Goal: Task Accomplishment & Management: Manage account settings

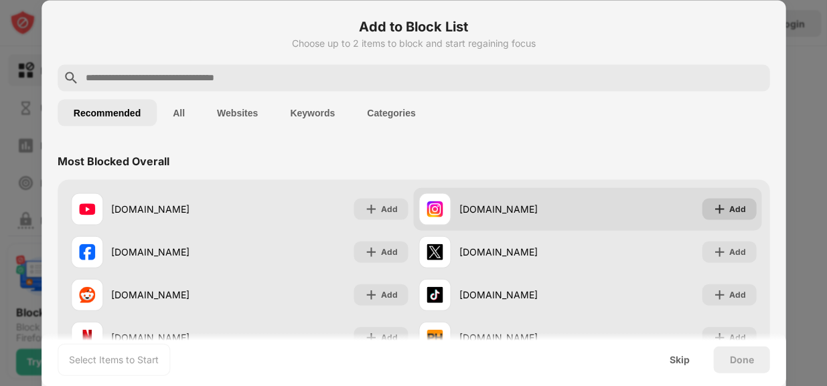
click at [713, 212] on img at bounding box center [718, 208] width 13 height 13
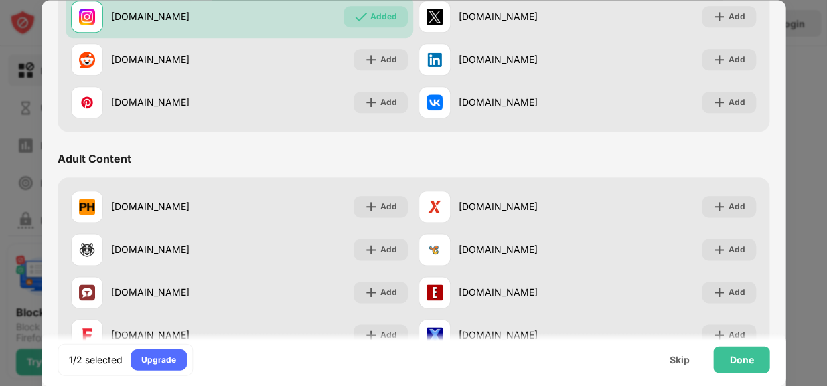
scroll to position [602, 0]
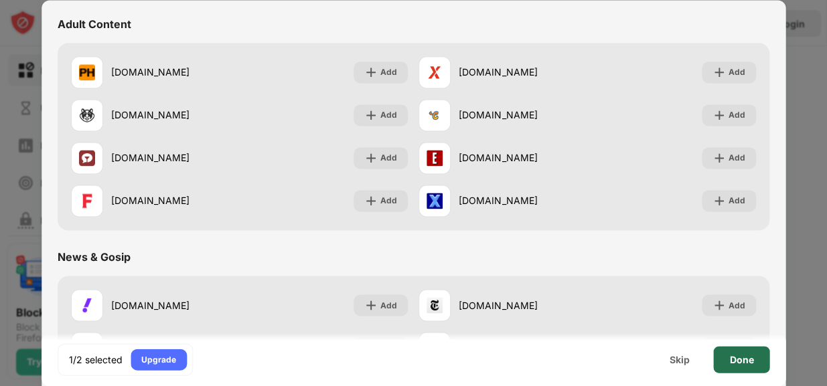
click at [725, 361] on div "Done" at bounding box center [741, 359] width 56 height 27
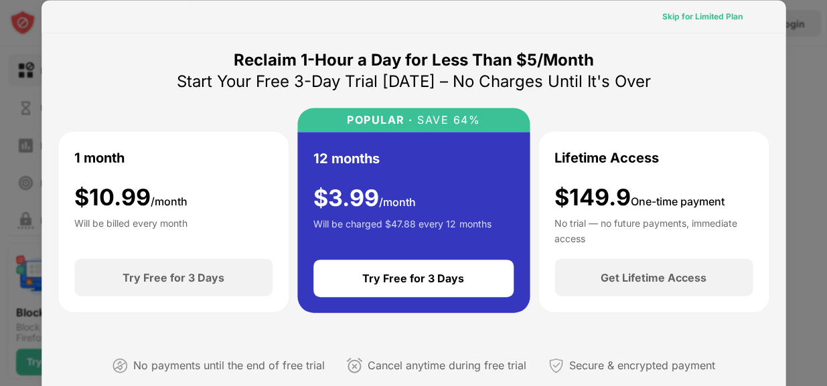
click at [675, 17] on div "Skip for Limited Plan" at bounding box center [702, 15] width 80 height 13
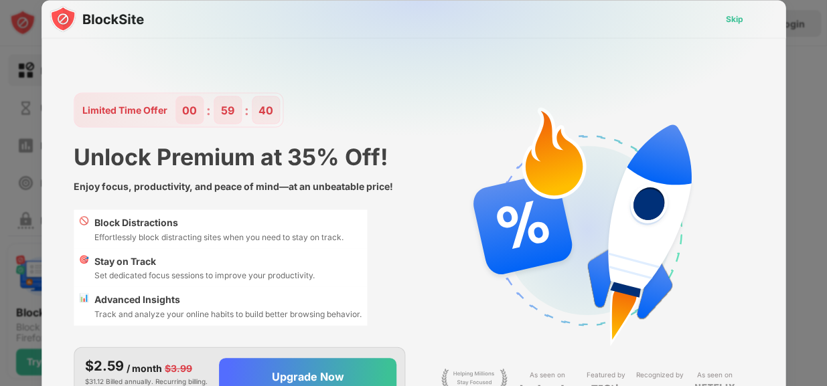
click at [728, 20] on div "Skip" at bounding box center [733, 18] width 17 height 13
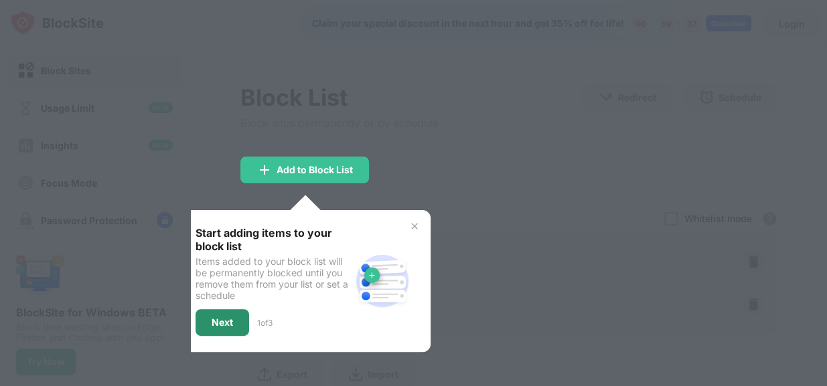
click at [235, 314] on div "Next" at bounding box center [222, 322] width 54 height 27
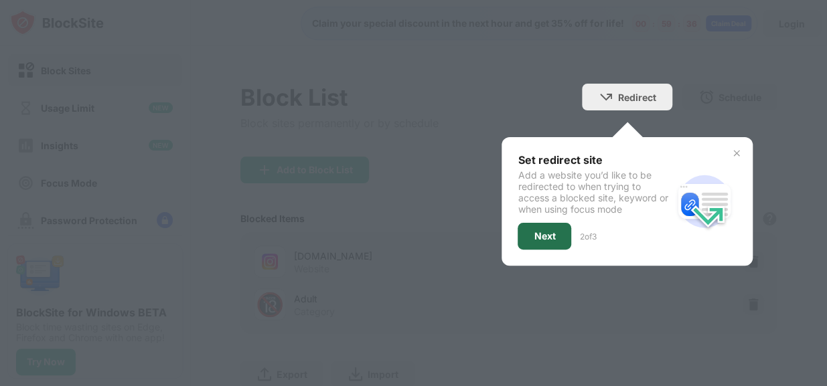
click at [519, 243] on div "Next" at bounding box center [544, 236] width 54 height 27
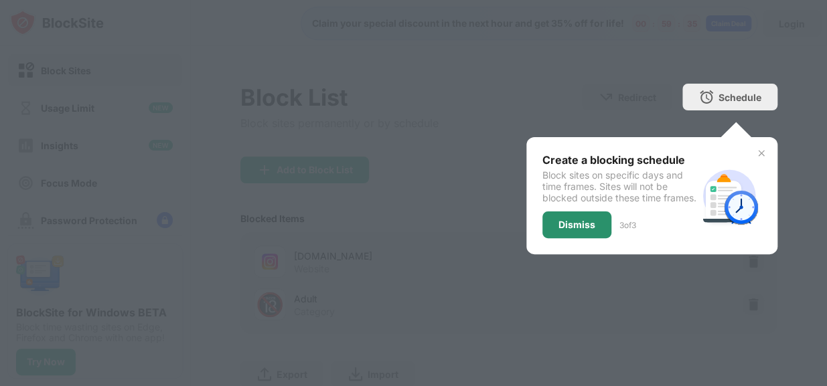
click at [566, 238] on div "Dismiss" at bounding box center [576, 224] width 69 height 27
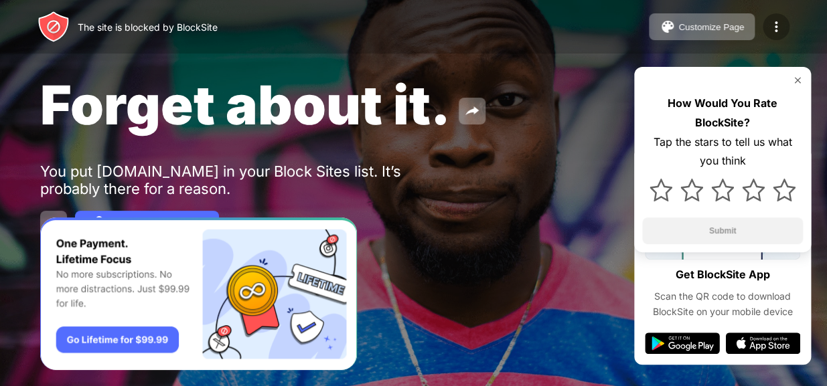
click at [773, 29] on img at bounding box center [776, 27] width 16 height 16
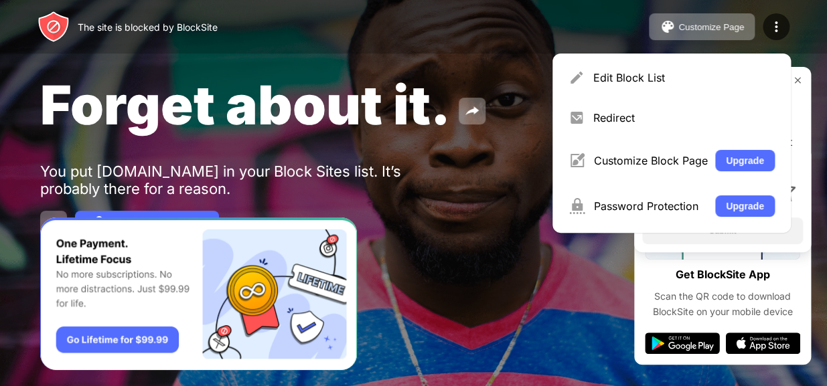
click at [572, 290] on div "Forget about it. You put [DOMAIN_NAME] in your Block Sites list. It’s probably …" at bounding box center [413, 155] width 827 height 310
